Goal: Navigation & Orientation: Understand site structure

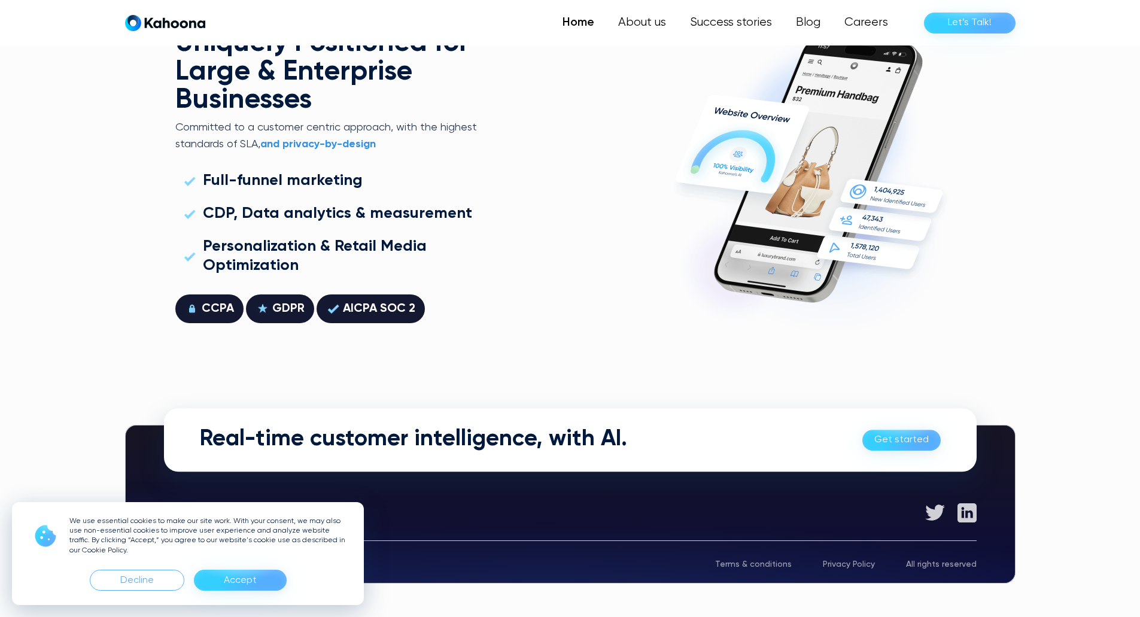
scroll to position [3426, 0]
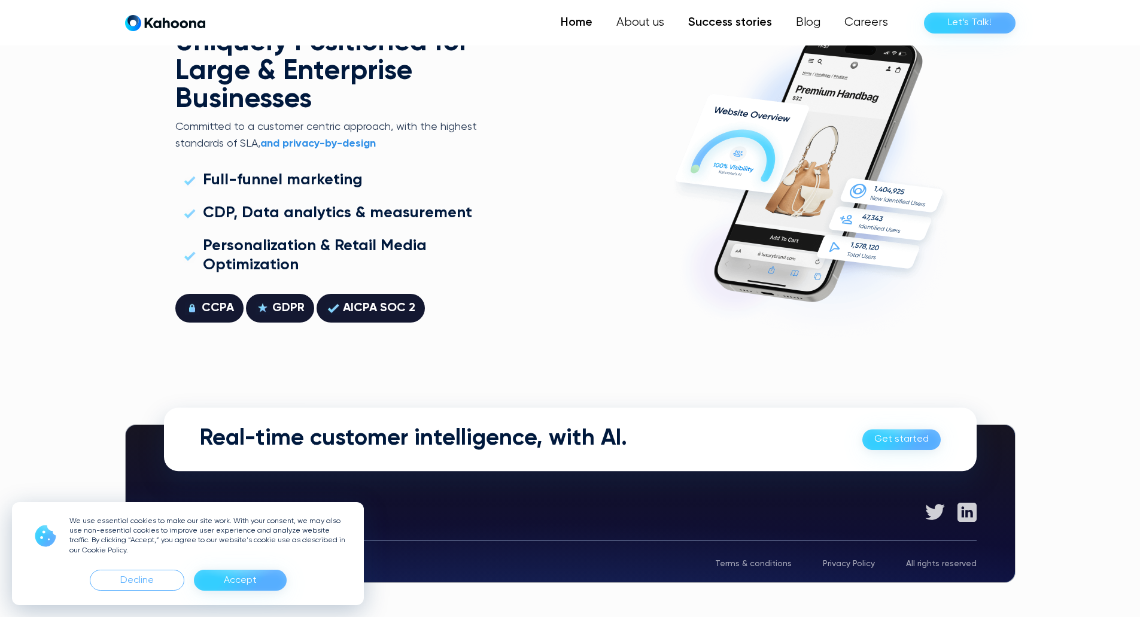
click at [724, 19] on link "Success stories" at bounding box center [730, 23] width 108 height 24
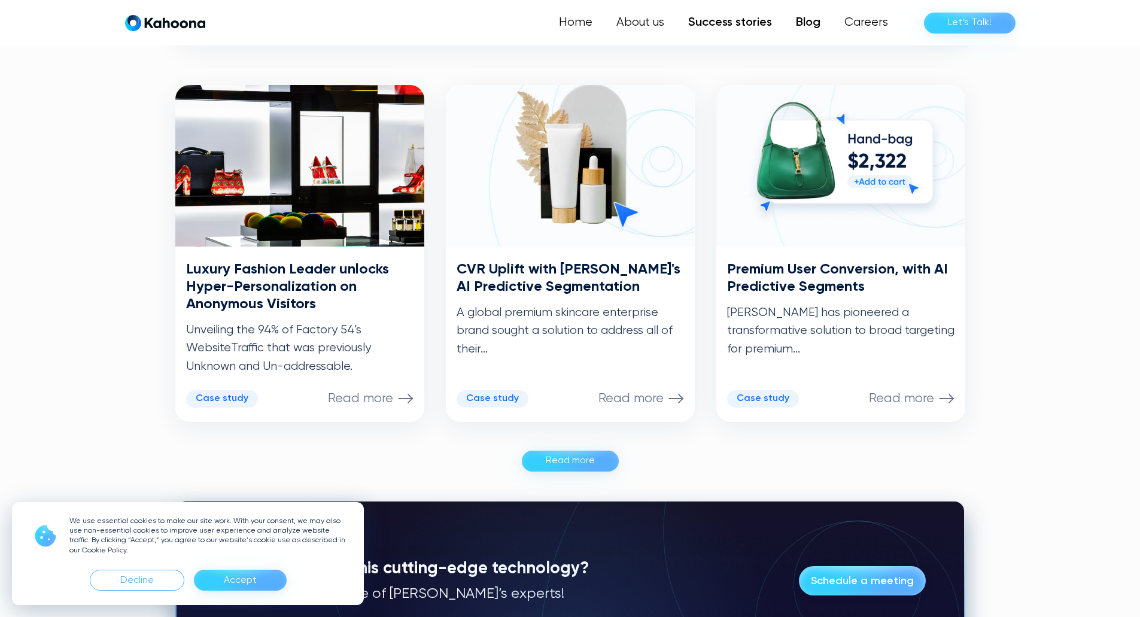
scroll to position [573, 0]
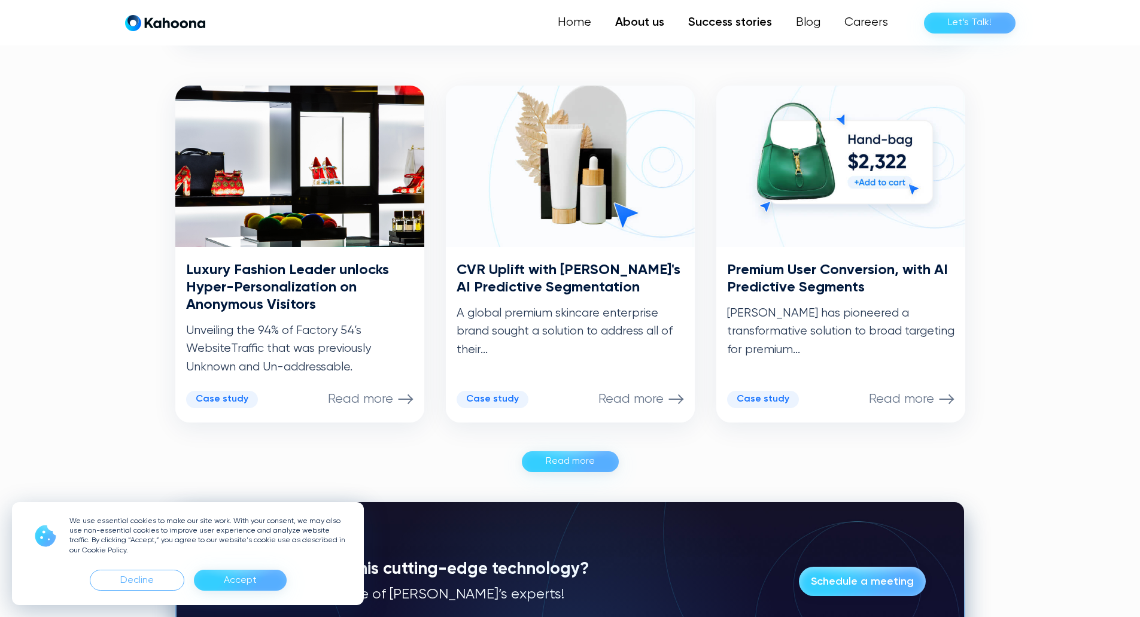
click at [649, 30] on link "About us" at bounding box center [639, 23] width 73 height 24
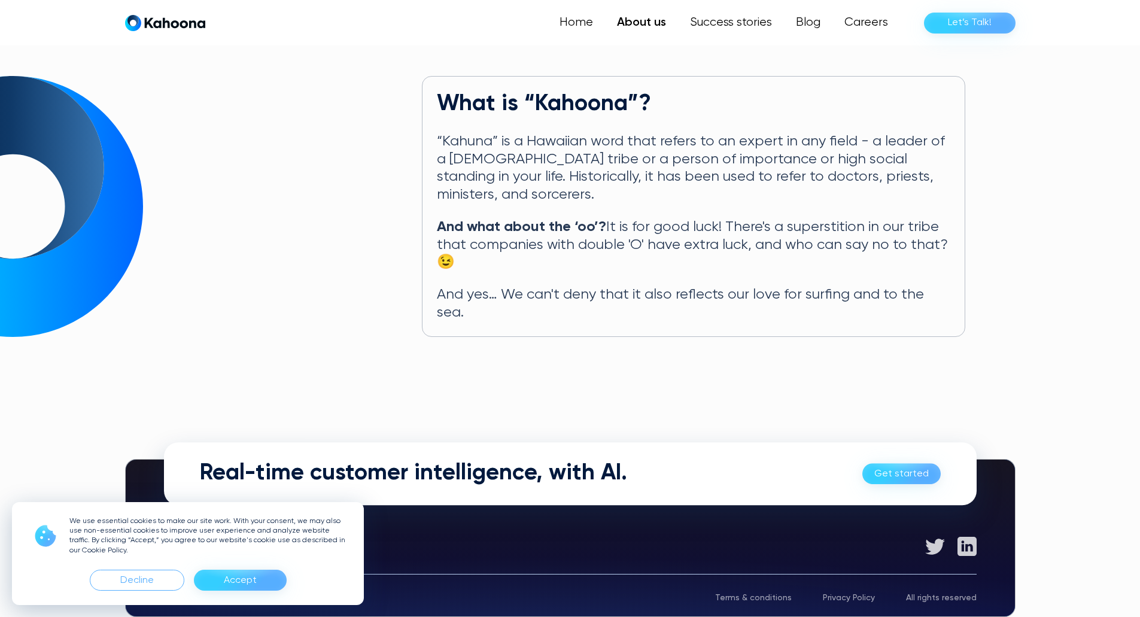
scroll to position [581, 0]
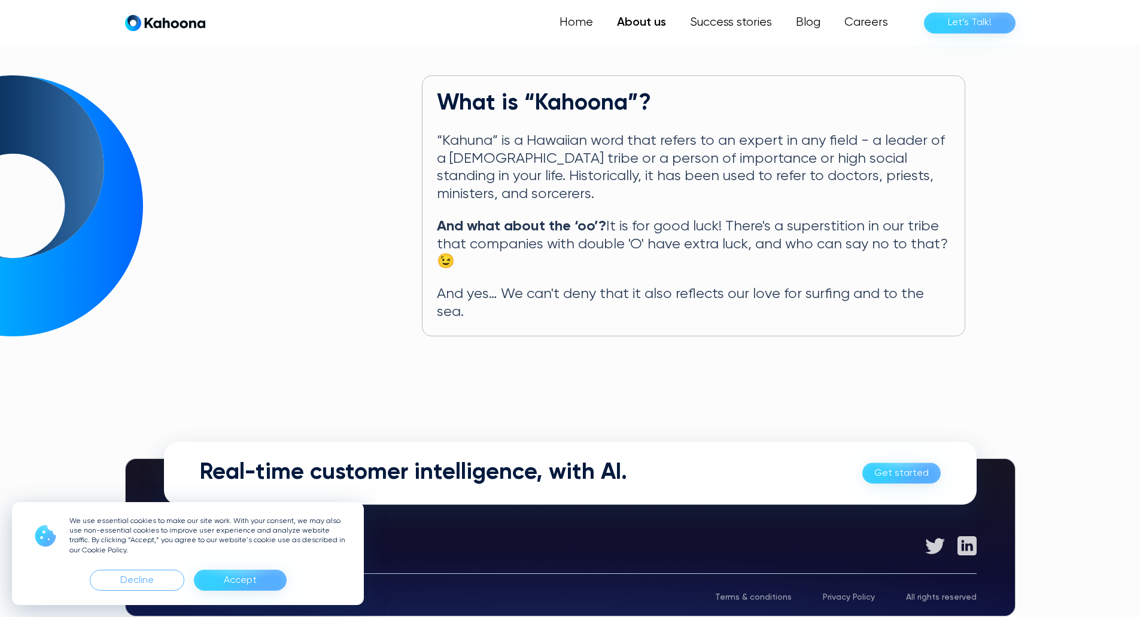
click at [888, 463] on link "Get started" at bounding box center [902, 473] width 78 height 21
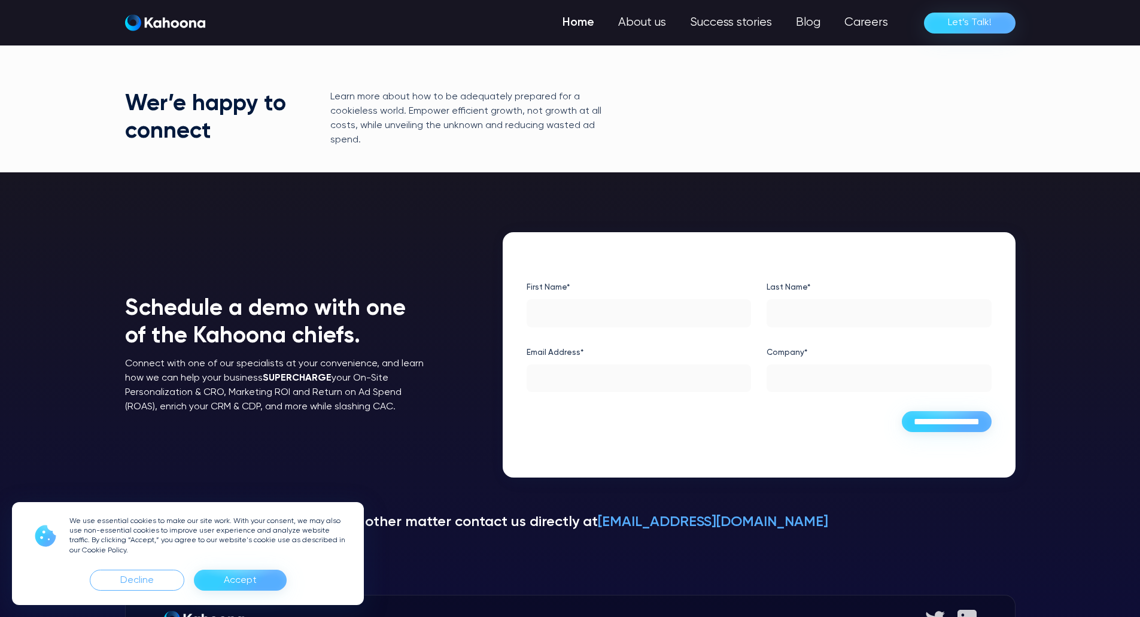
click at [583, 28] on link "Home" at bounding box center [579, 23] width 56 height 24
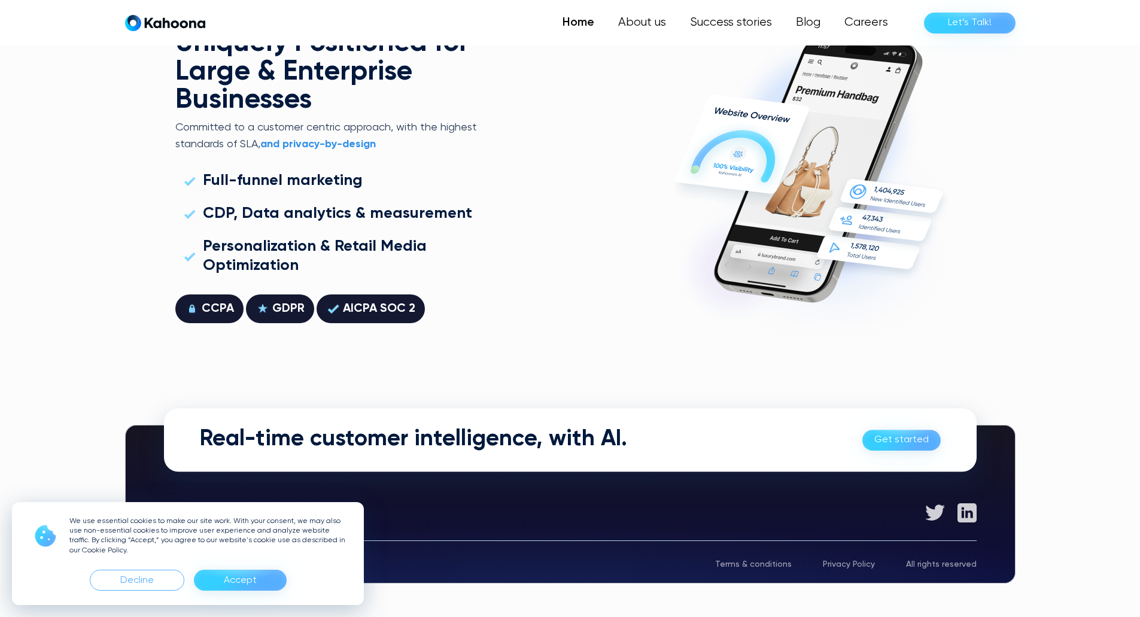
scroll to position [3426, 0]
